Goal: Task Accomplishment & Management: Use online tool/utility

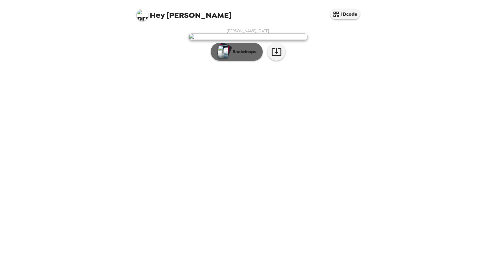
click at [250, 55] on p "Backdrops" at bounding box center [242, 51] width 27 height 7
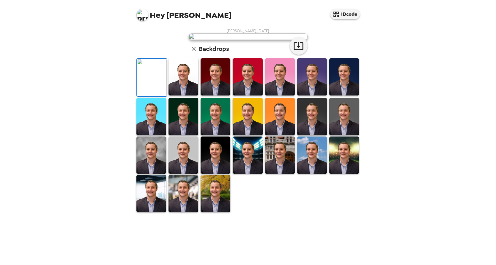
click at [188, 95] on img at bounding box center [183, 76] width 30 height 37
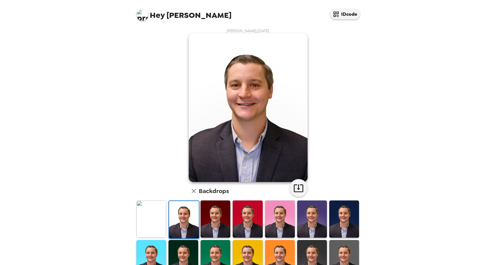
click at [347, 221] on img at bounding box center [344, 218] width 30 height 37
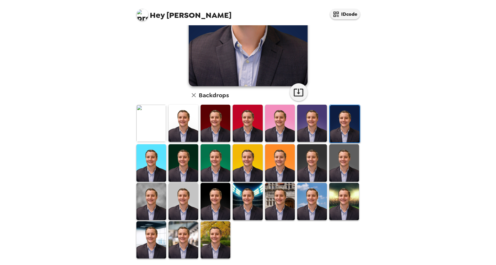
click at [188, 164] on img at bounding box center [183, 162] width 30 height 37
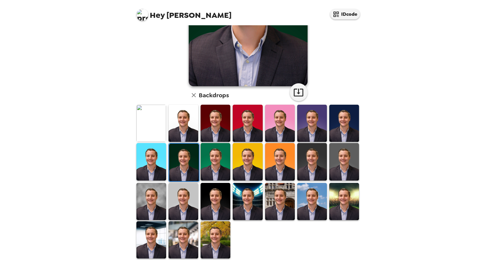
click at [215, 173] on img at bounding box center [215, 161] width 30 height 37
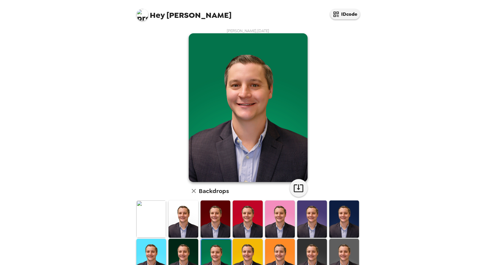
scroll to position [96, 0]
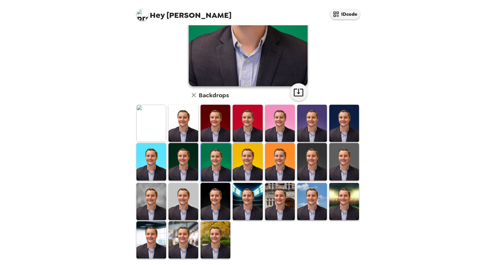
click at [309, 157] on img at bounding box center [312, 161] width 30 height 37
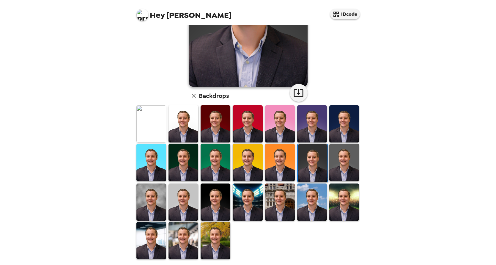
scroll to position [0, 0]
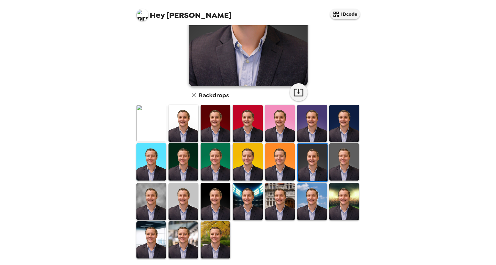
click at [155, 192] on img at bounding box center [151, 201] width 30 height 37
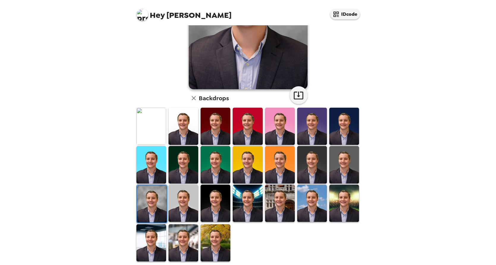
scroll to position [96, 0]
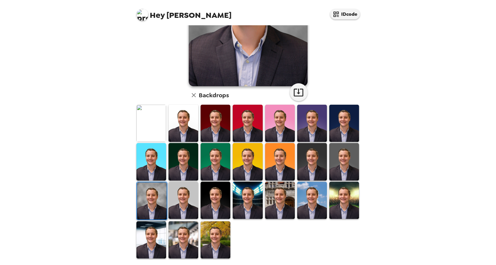
click at [216, 240] on img at bounding box center [215, 239] width 30 height 37
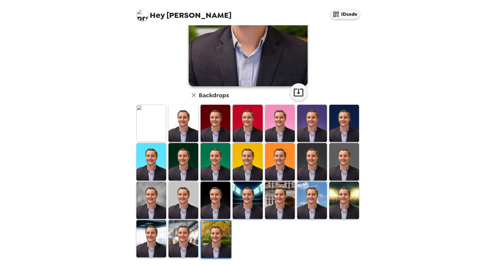
click at [338, 122] on img at bounding box center [344, 123] width 30 height 37
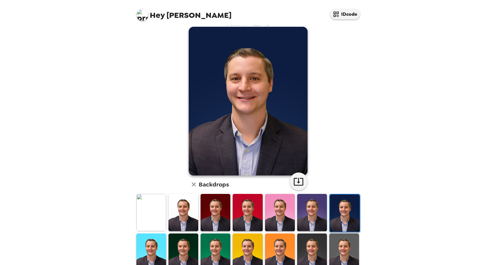
scroll to position [0, 0]
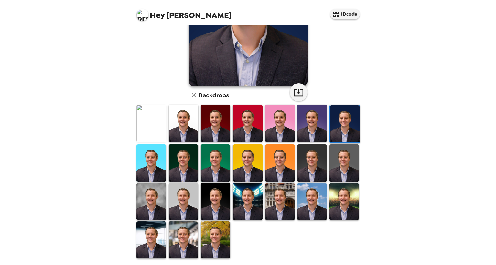
click at [220, 156] on img at bounding box center [215, 162] width 30 height 37
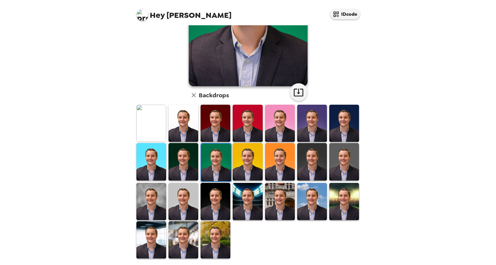
click at [173, 157] on img at bounding box center [183, 161] width 30 height 37
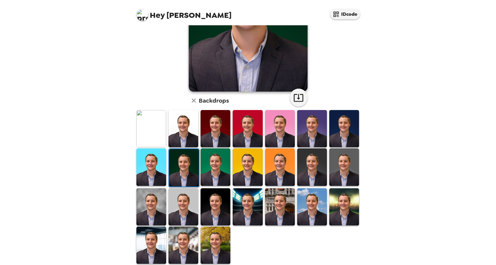
scroll to position [96, 0]
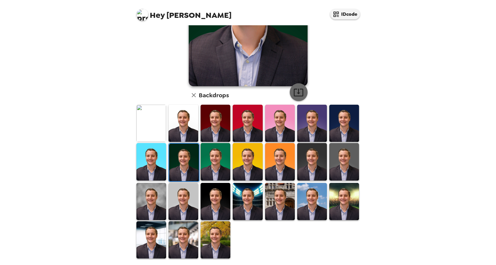
click at [294, 89] on icon "button" at bounding box center [298, 93] width 10 height 8
click at [206, 231] on img at bounding box center [215, 239] width 30 height 37
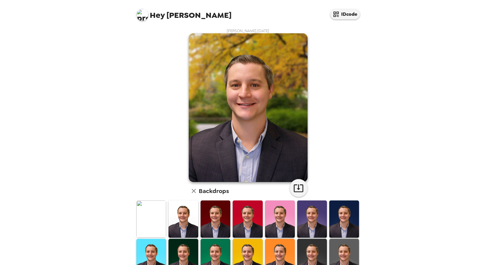
click at [447, 89] on div "Hey [PERSON_NAME] IDcode [PERSON_NAME] , [DATE] Backdrops" at bounding box center [248, 132] width 496 height 265
